Goal: Manage account settings

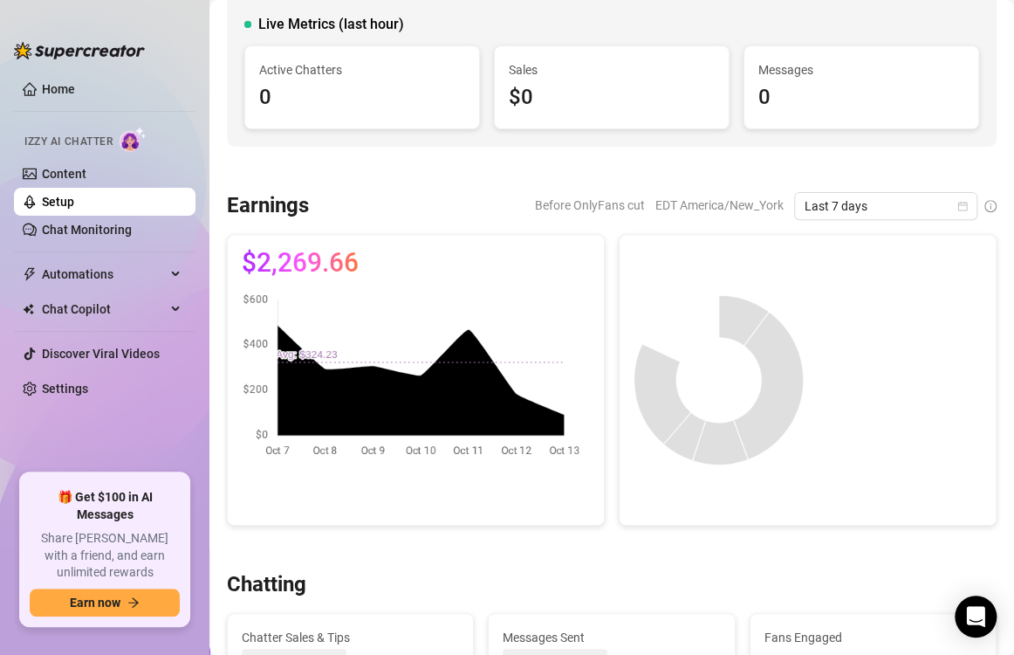
scroll to position [145, 0]
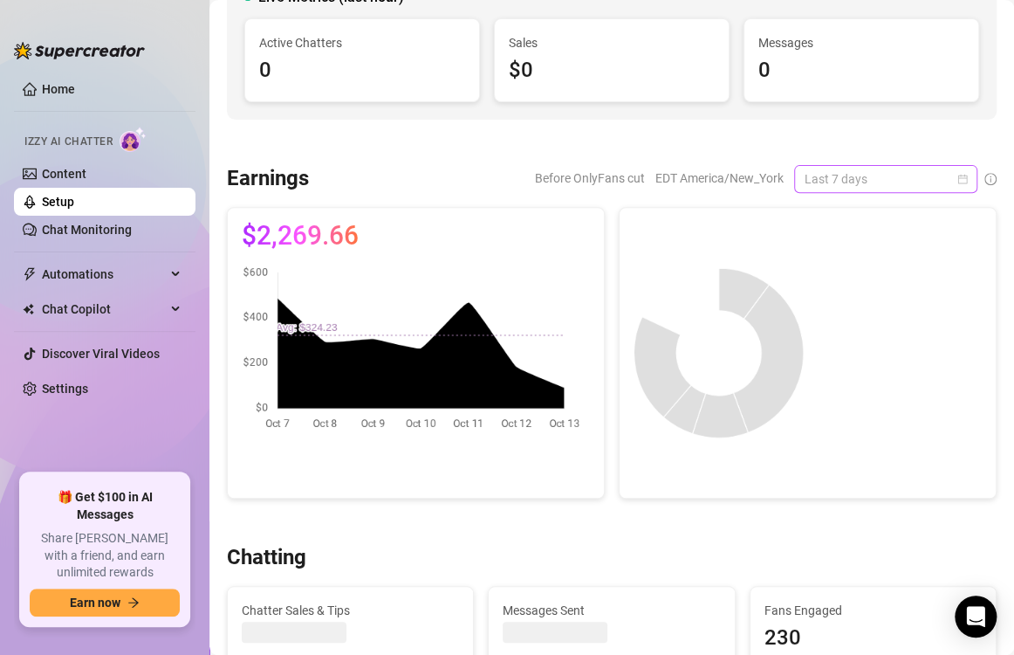
click at [842, 187] on span "Last 7 days" at bounding box center [886, 179] width 162 height 26
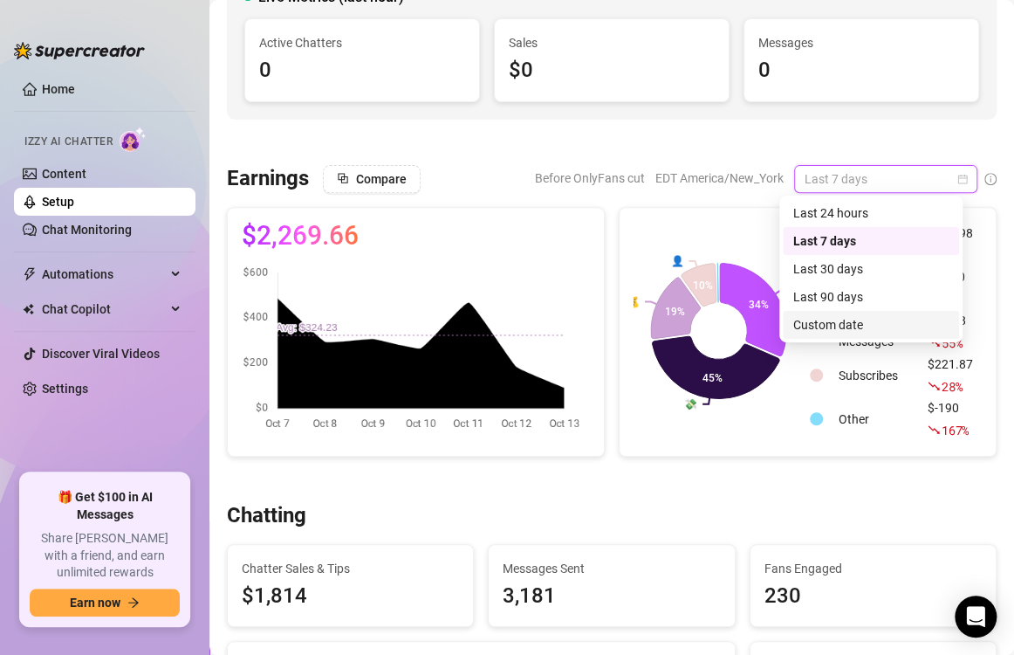
click at [854, 325] on div "Custom date" at bounding box center [870, 324] width 155 height 19
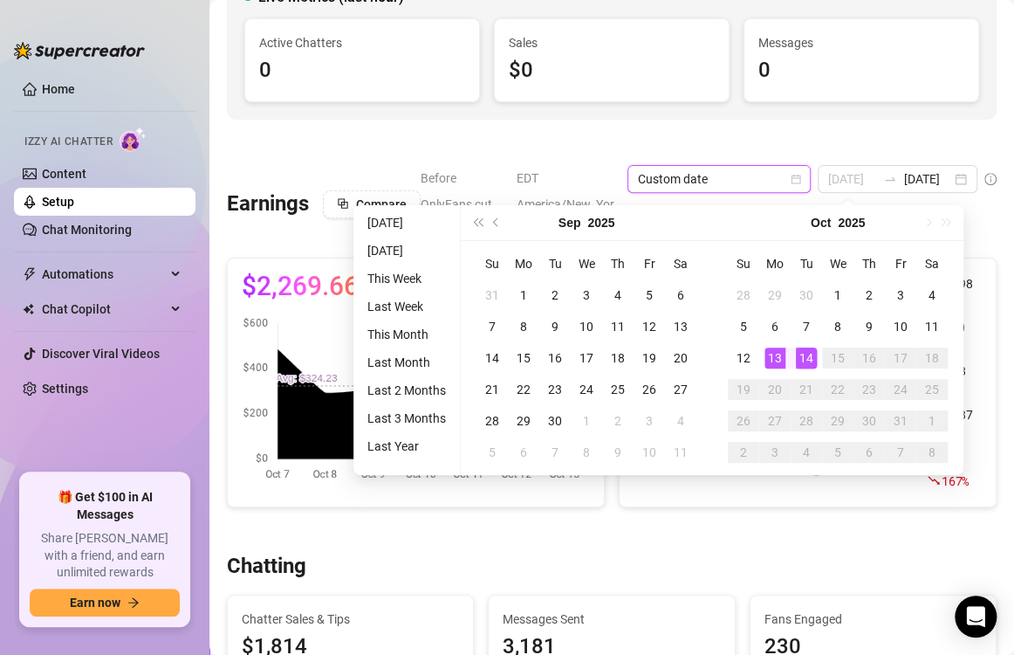
type input "[DATE]"
click at [809, 356] on div "14" at bounding box center [806, 357] width 21 height 21
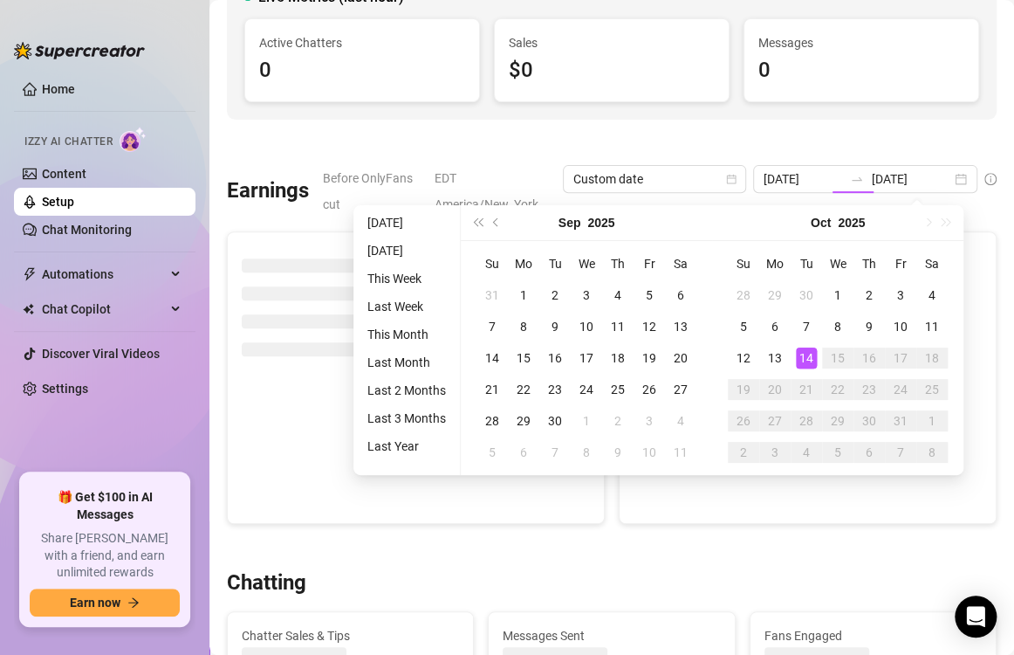
type input "[DATE]"
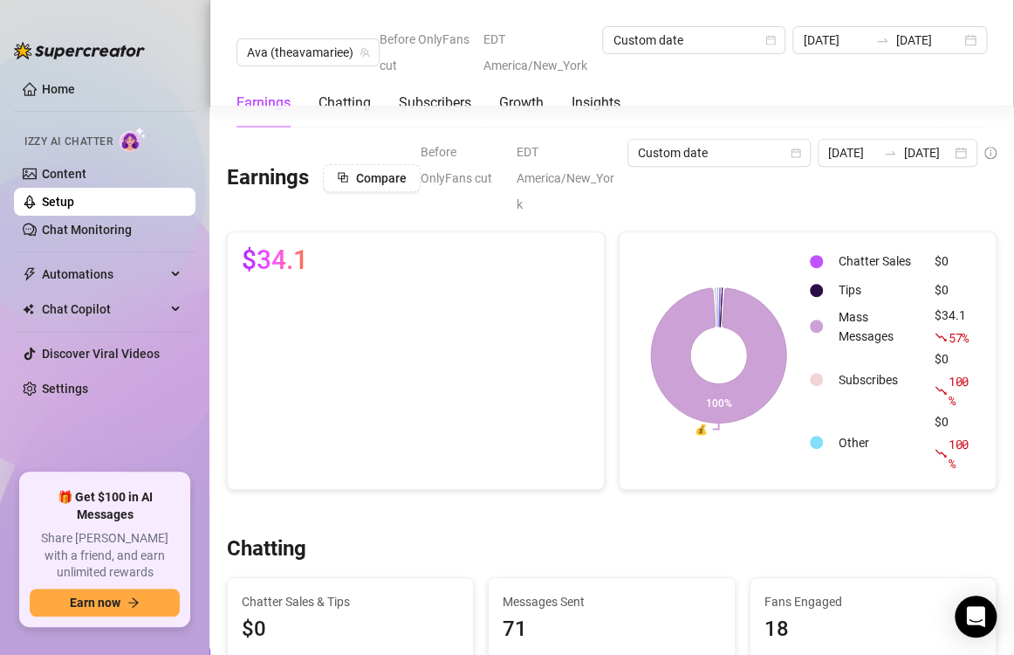
scroll to position [171, 0]
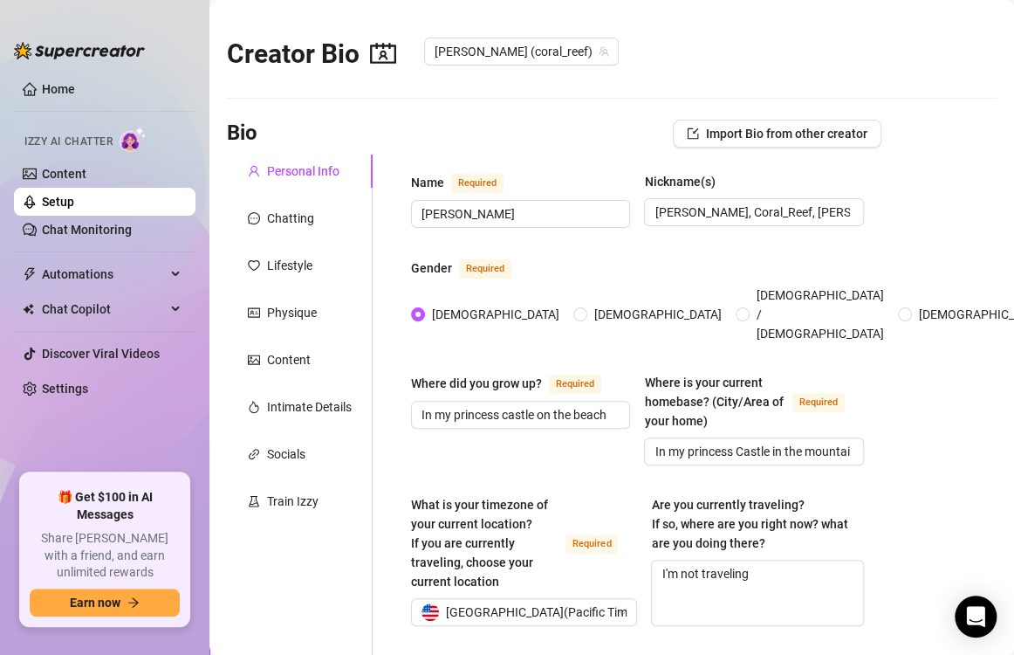
radio input "true"
type input "[DATE]"
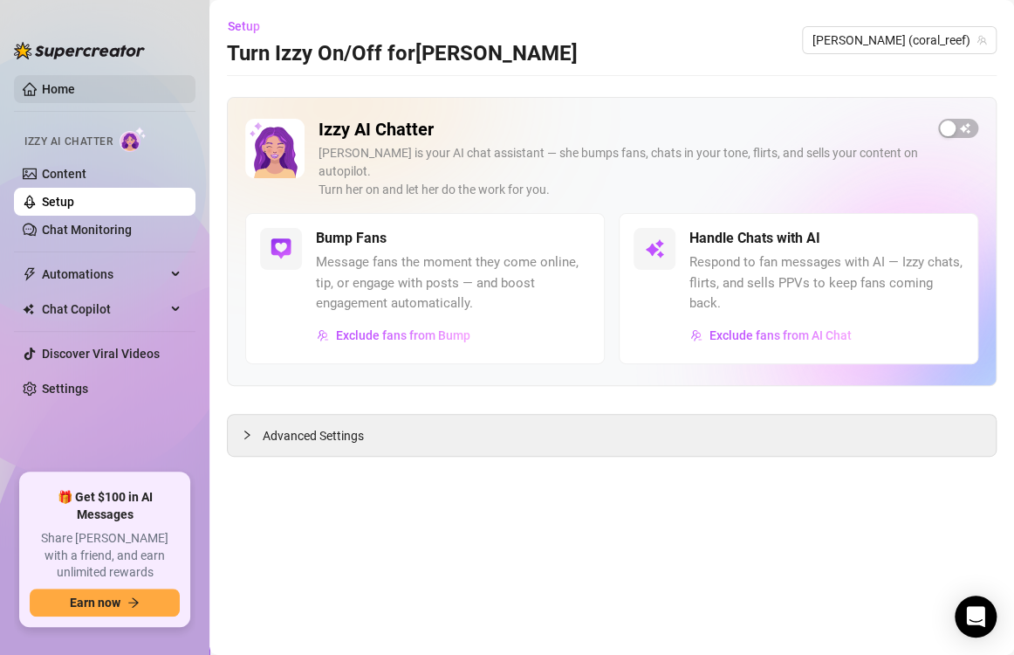
click at [42, 93] on link "Home" at bounding box center [58, 89] width 33 height 14
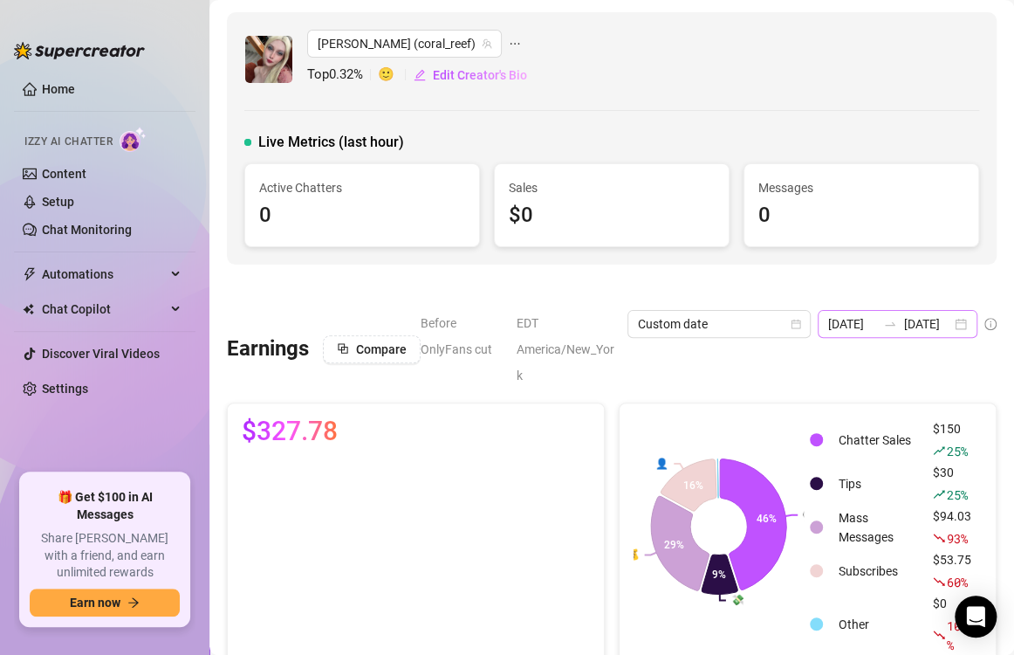
click at [883, 325] on icon "swap-right" at bounding box center [890, 324] width 14 height 14
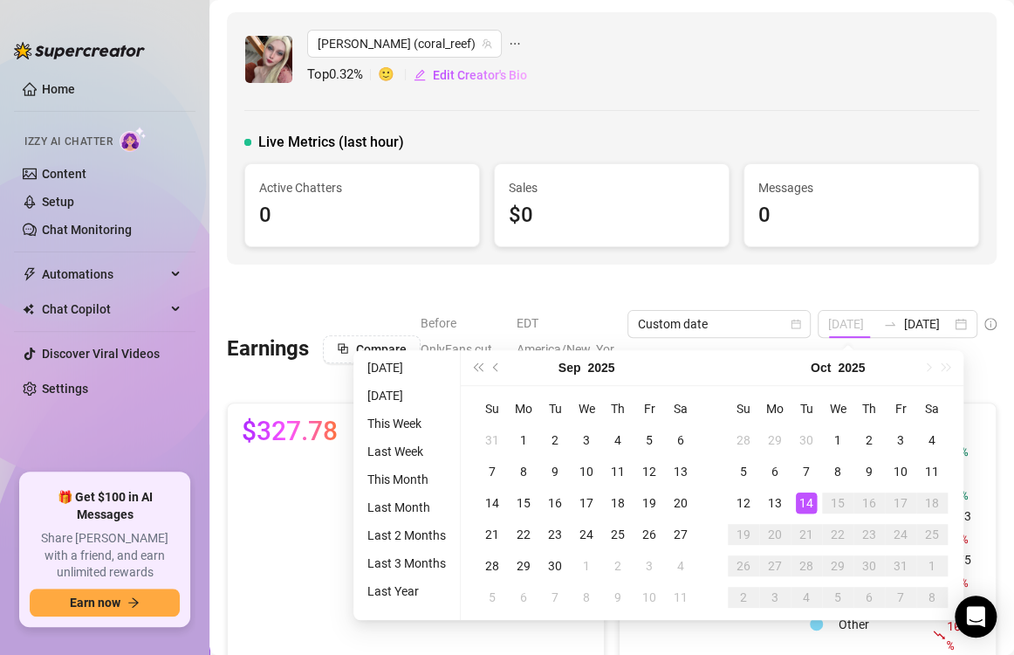
click at [800, 509] on div "14" at bounding box center [806, 502] width 21 height 21
click at [802, 508] on div "14" at bounding box center [806, 502] width 21 height 21
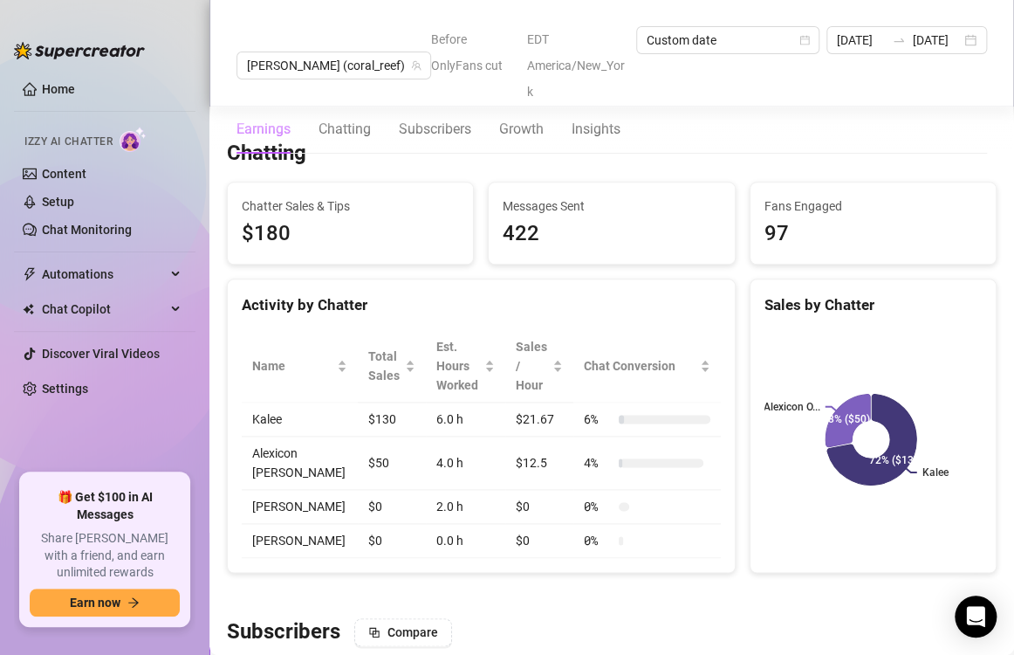
scroll to position [581, 0]
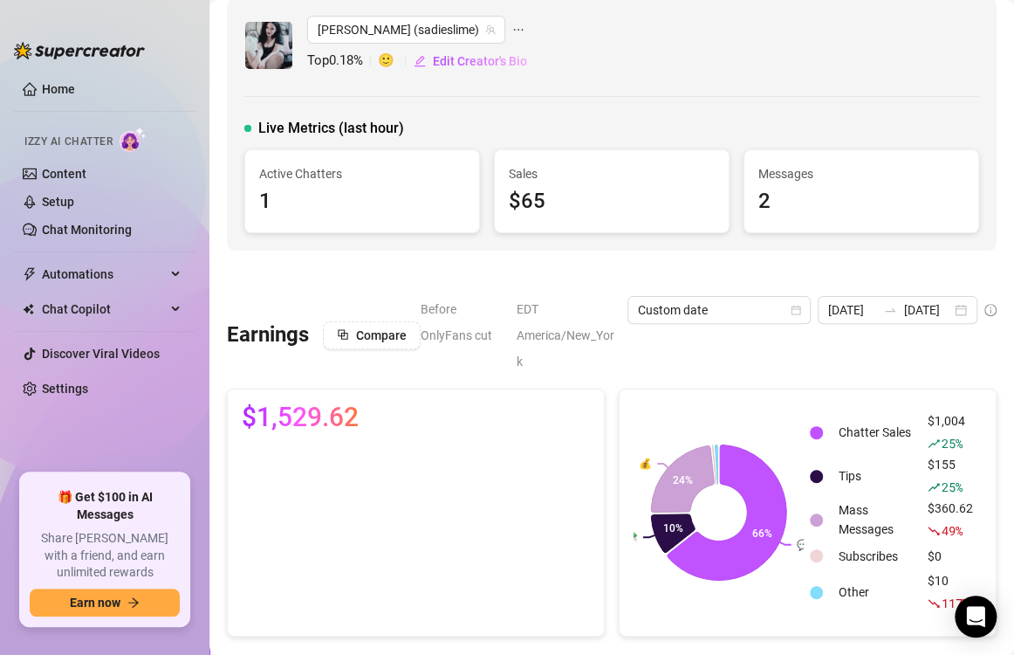
scroll to position [11, 0]
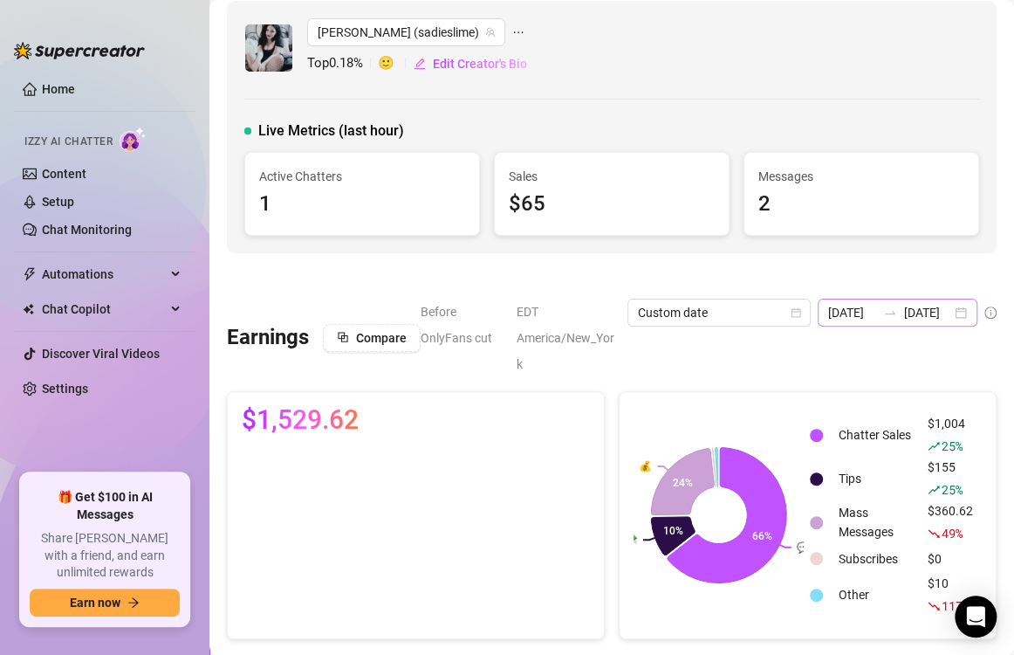
click at [942, 305] on div "[DATE] [DATE]" at bounding box center [898, 313] width 160 height 28
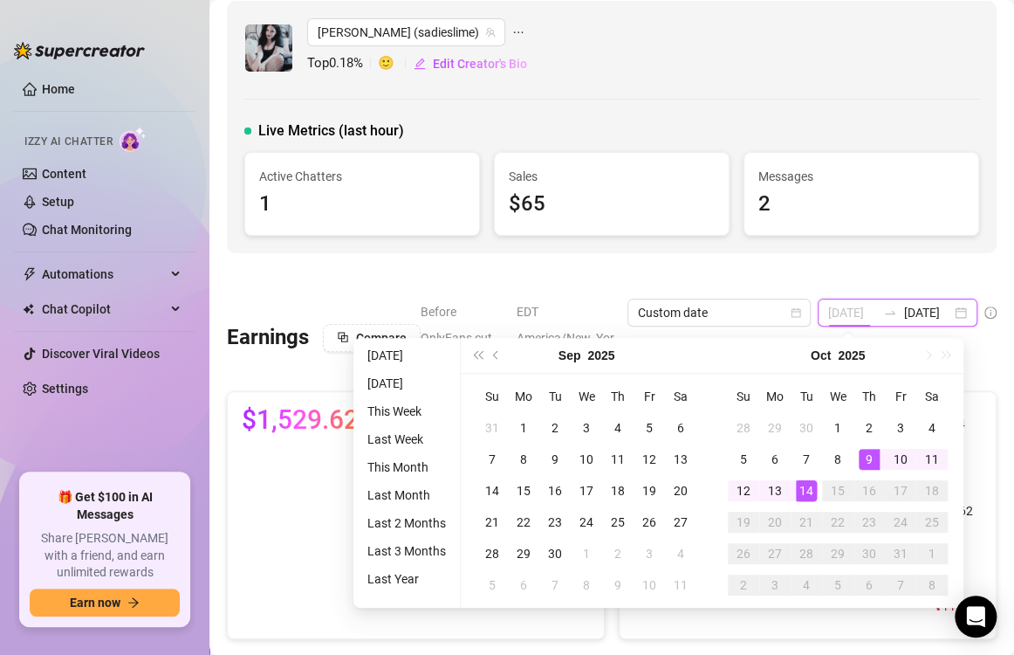
type input "[DATE]"
click at [800, 487] on div "14" at bounding box center [806, 490] width 21 height 21
type input "[DATE]"
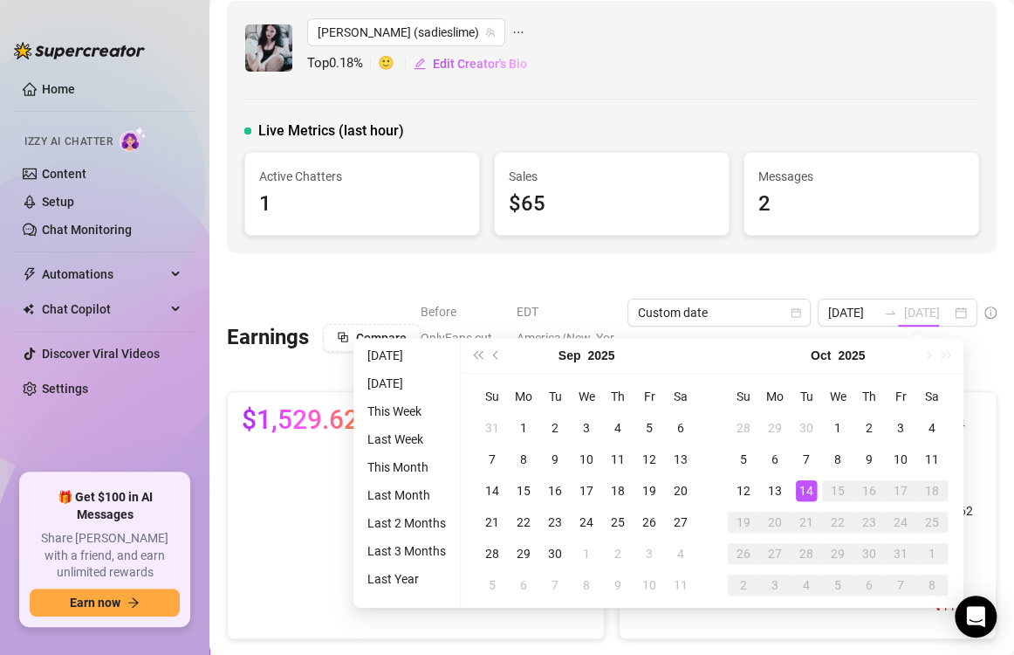
scroll to position [0, 0]
click at [803, 487] on div "14" at bounding box center [806, 490] width 21 height 21
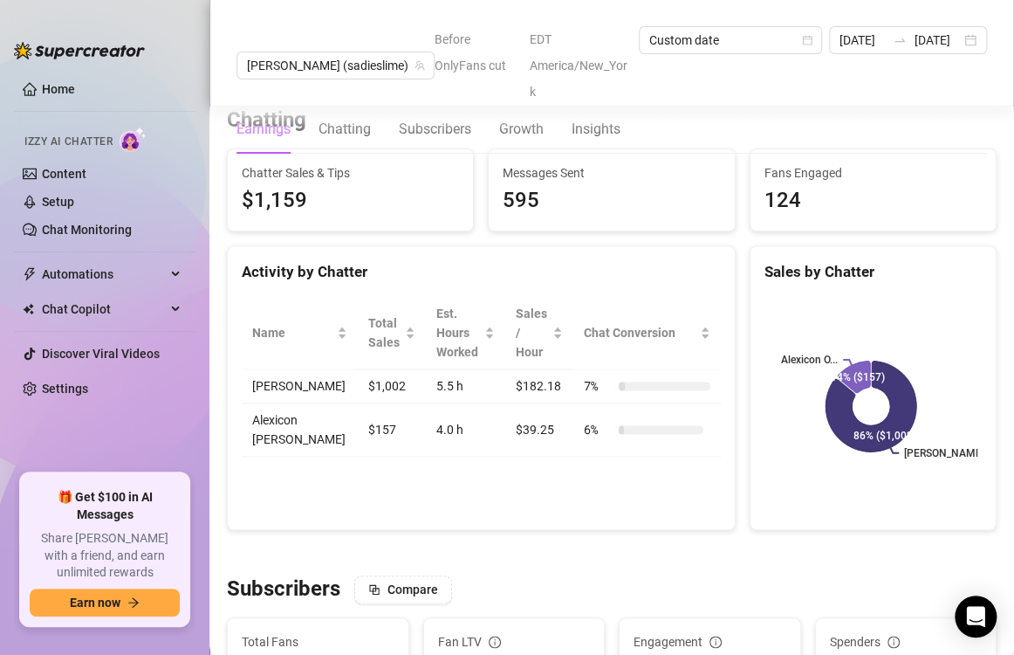
scroll to position [594, 0]
